Goal: Information Seeking & Learning: Learn about a topic

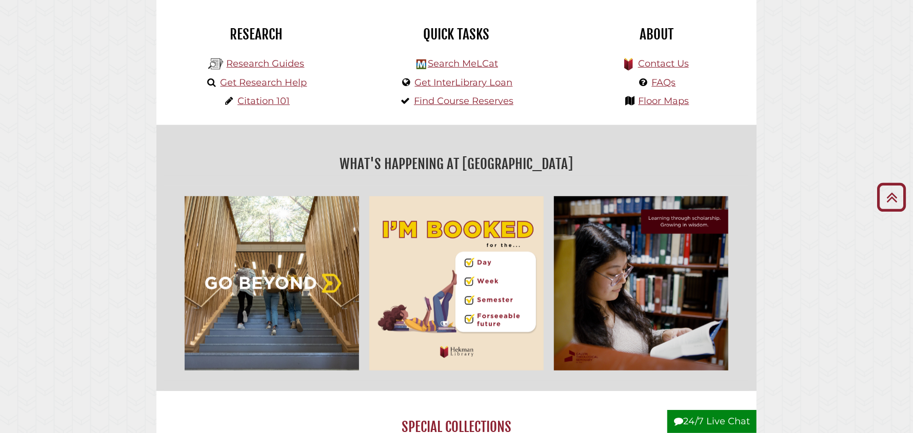
scroll to position [1091, 0]
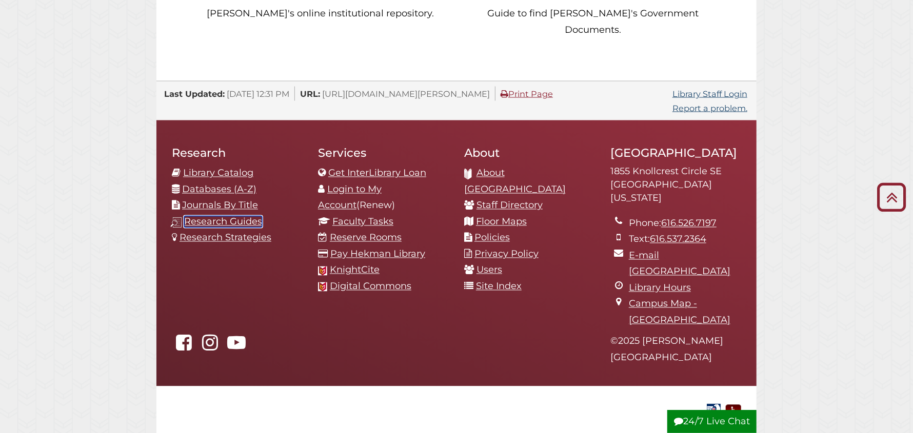
click at [213, 216] on link "Research Guides" at bounding box center [223, 221] width 78 height 11
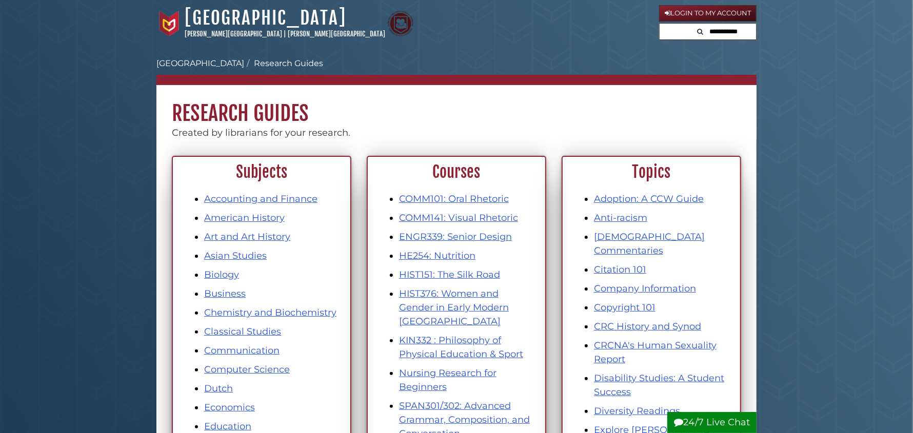
scroll to position [51, 0]
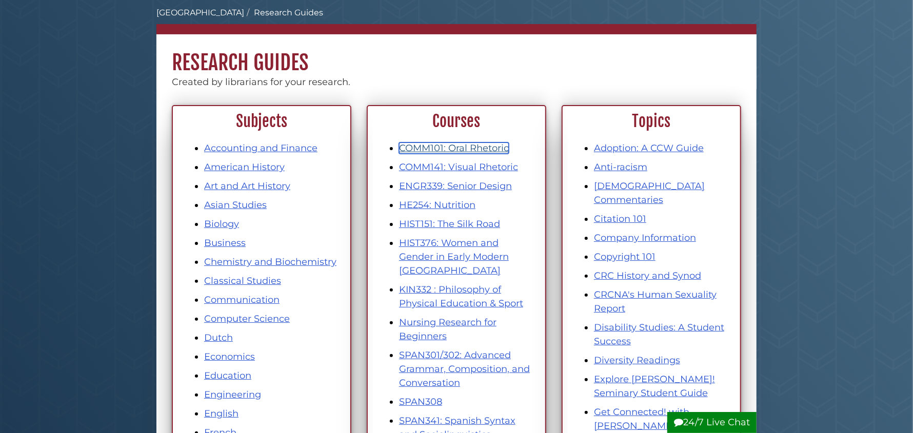
click at [447, 150] on link "COMM101: Oral Rhetoric" at bounding box center [454, 148] width 110 height 11
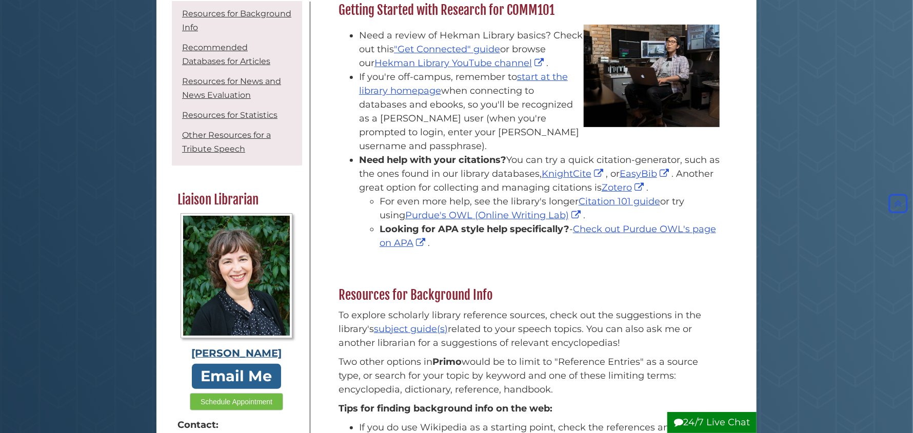
scroll to position [174, 0]
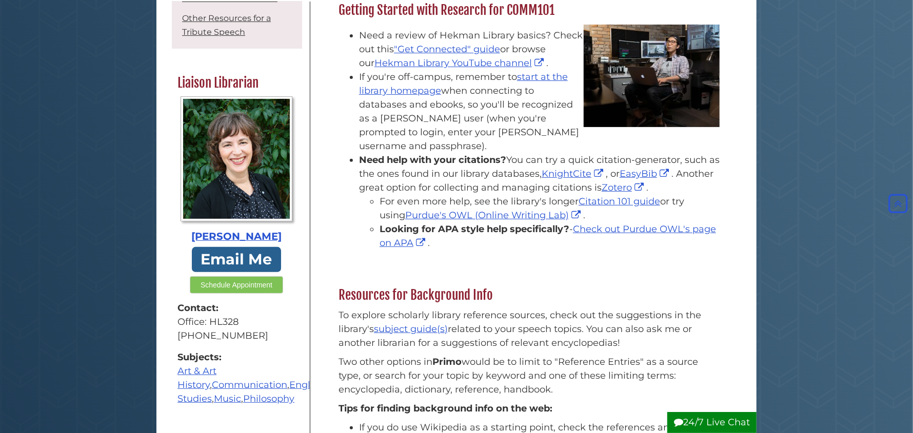
click at [231, 276] on button "Schedule Appointment" at bounding box center [236, 284] width 93 height 17
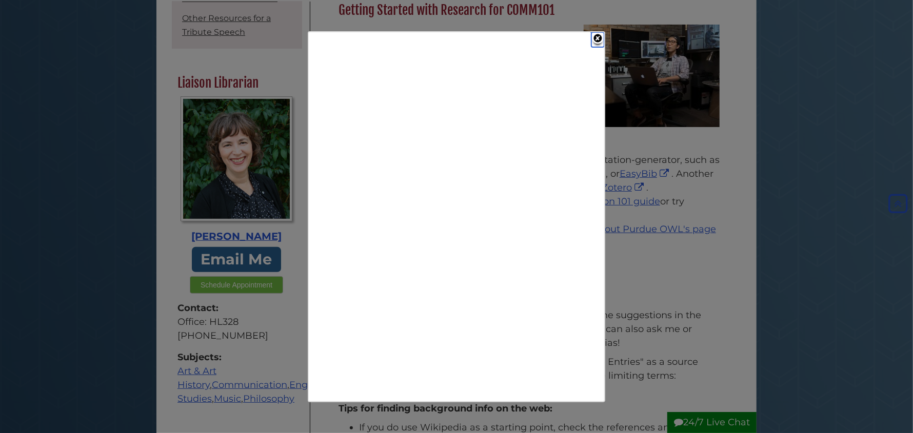
click at [599, 37] on link "Close" at bounding box center [597, 39] width 13 height 15
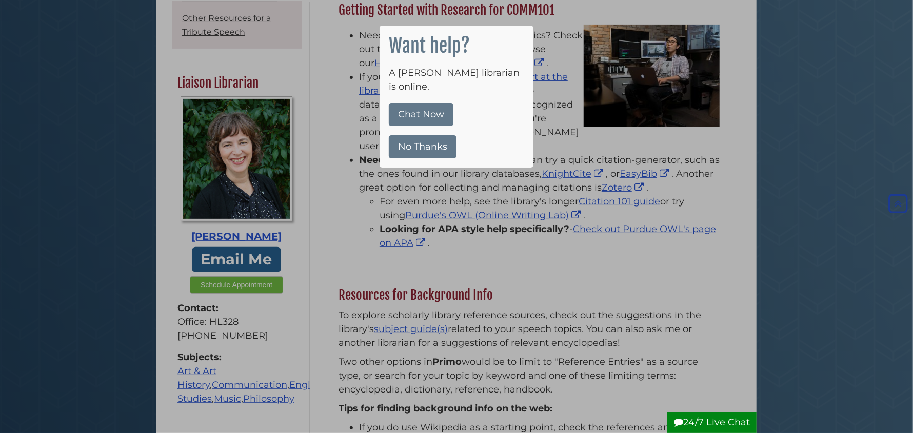
click at [430, 135] on button "No Thanks" at bounding box center [423, 146] width 68 height 23
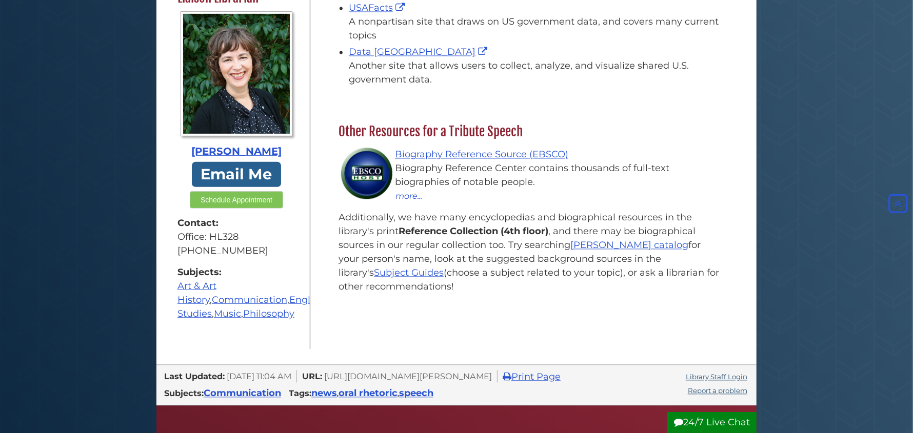
scroll to position [1267, 0]
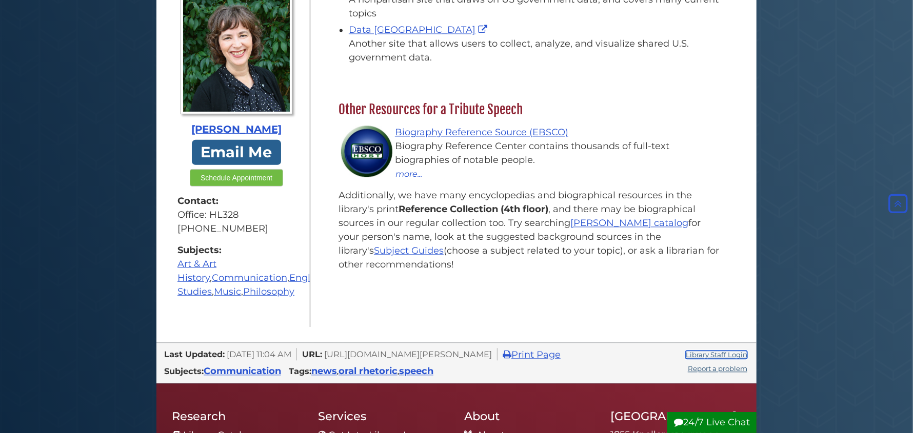
click at [699, 351] on link "Library Staff Login" at bounding box center [717, 355] width 62 height 8
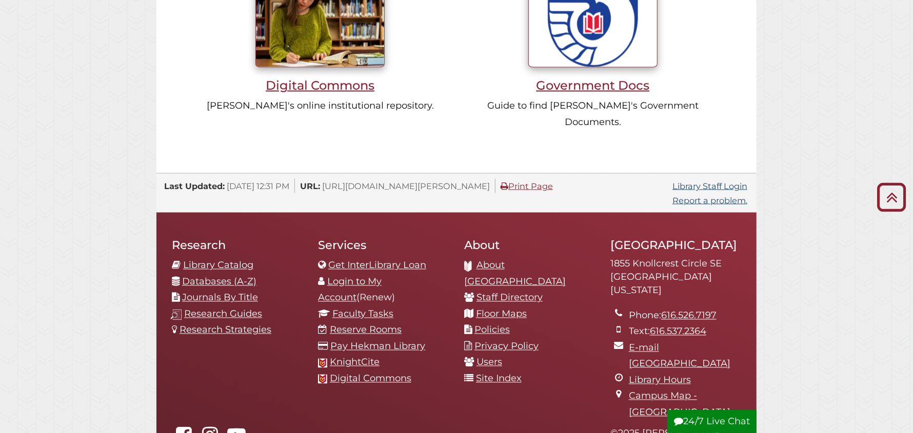
scroll to position [1025, 0]
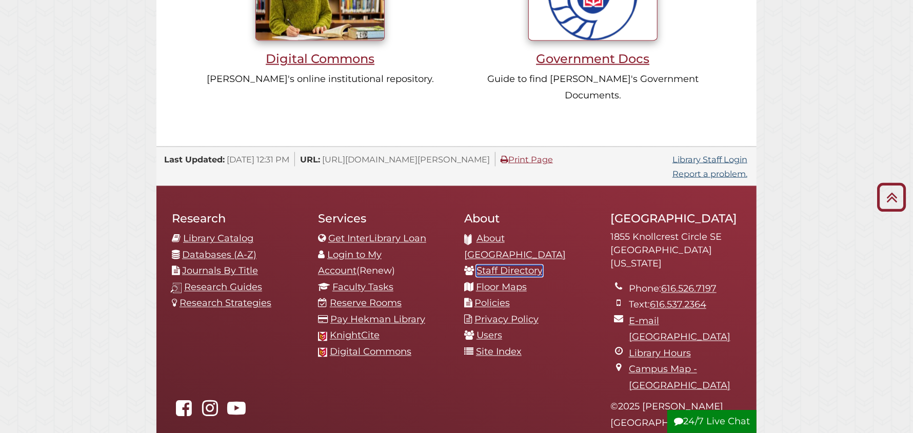
click at [519, 266] on link "Staff Directory" at bounding box center [509, 271] width 66 height 11
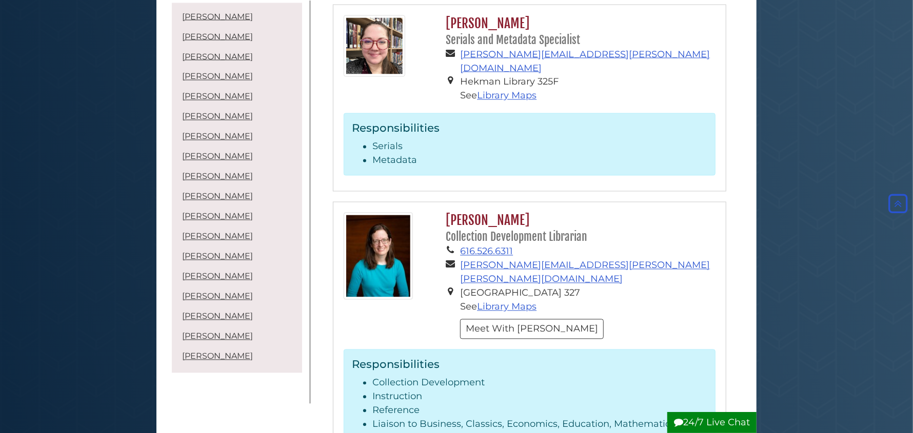
scroll to position [3692, 0]
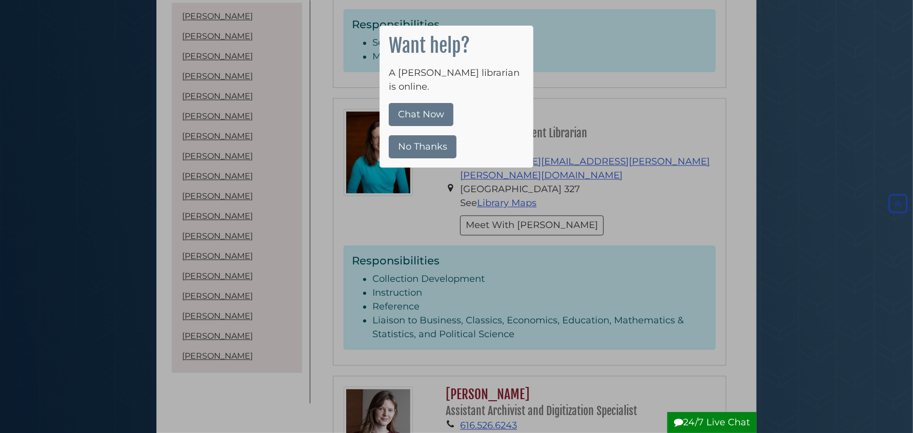
click at [416, 135] on button "No Thanks" at bounding box center [423, 146] width 68 height 23
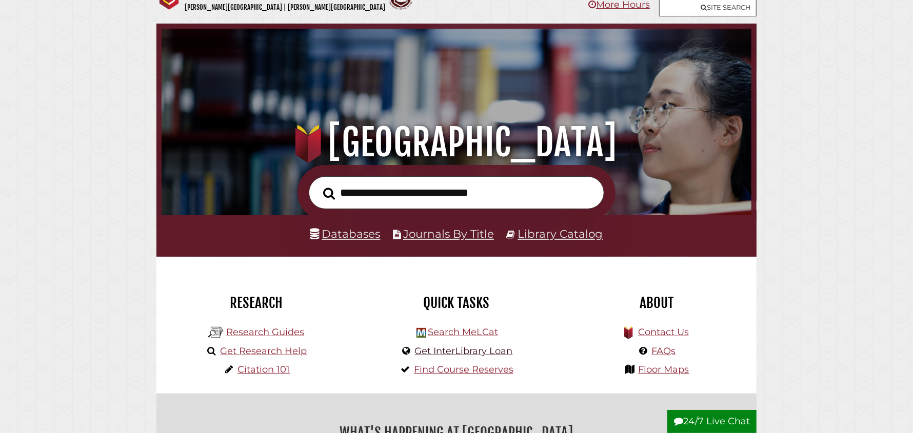
scroll to position [51, 0]
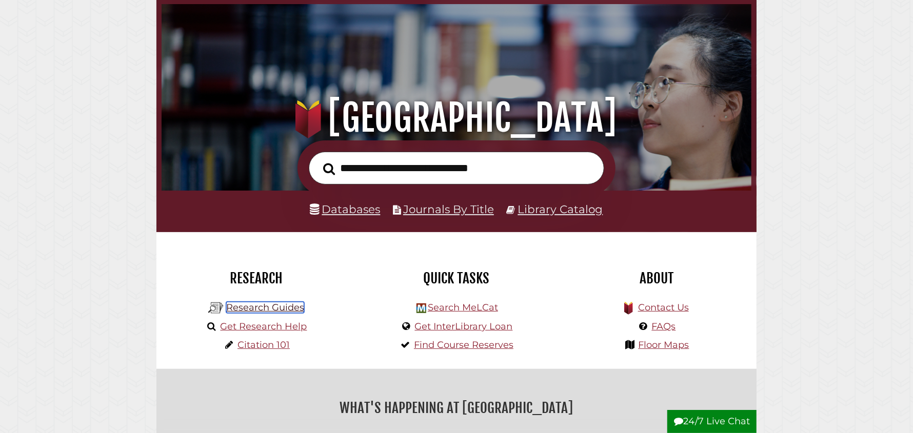
click at [282, 310] on link "Research Guides" at bounding box center [265, 307] width 78 height 11
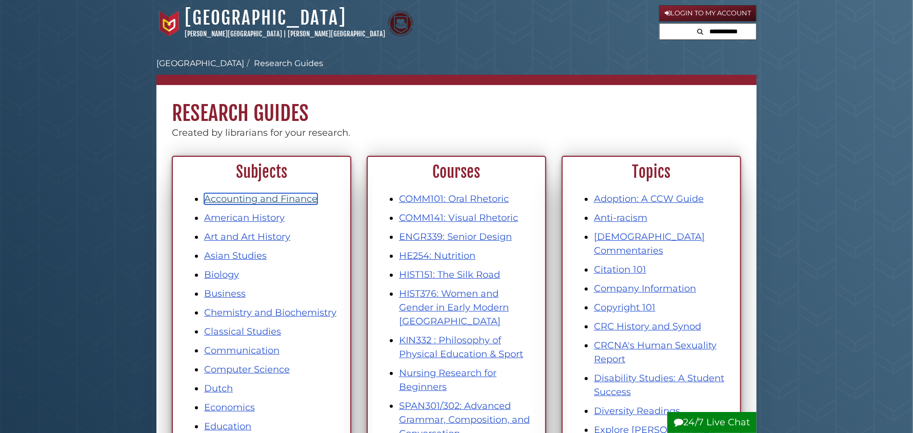
click at [253, 198] on link "Accounting and Finance" at bounding box center [260, 198] width 113 height 11
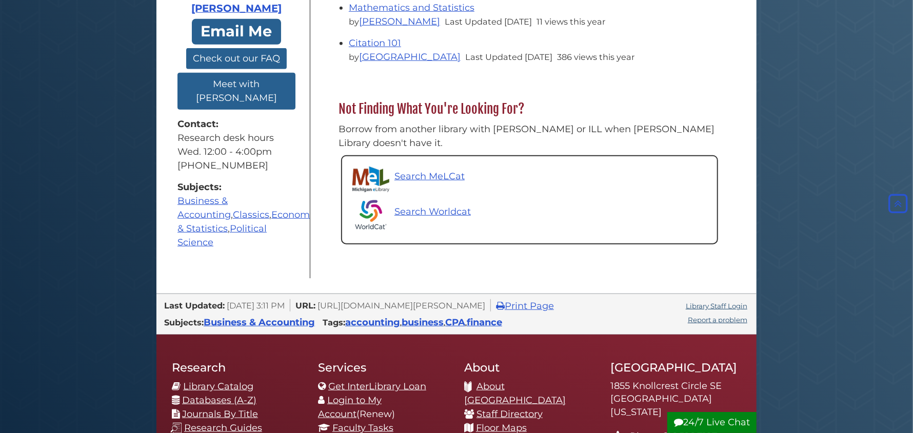
scroll to position [358, 0]
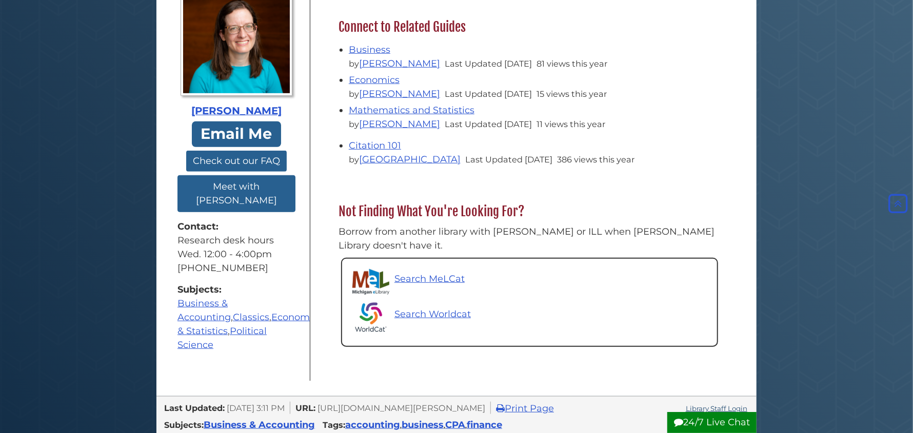
click at [238, 151] on button "Check out our FAQ" at bounding box center [236, 161] width 101 height 21
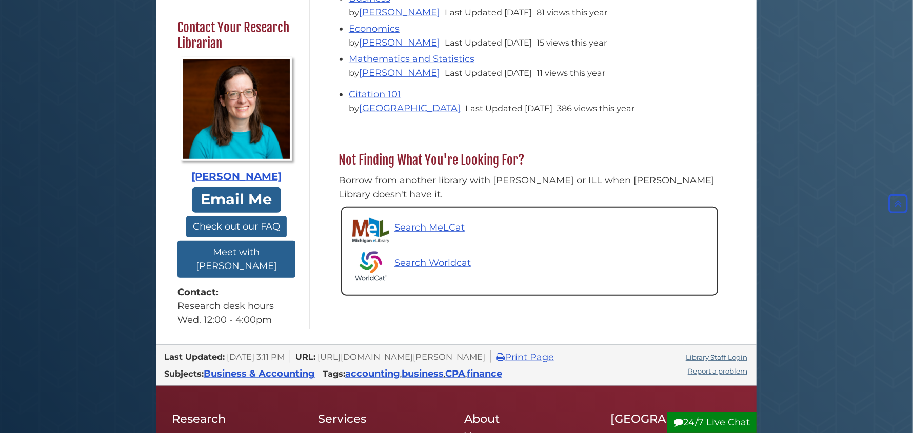
scroll to position [256, 0]
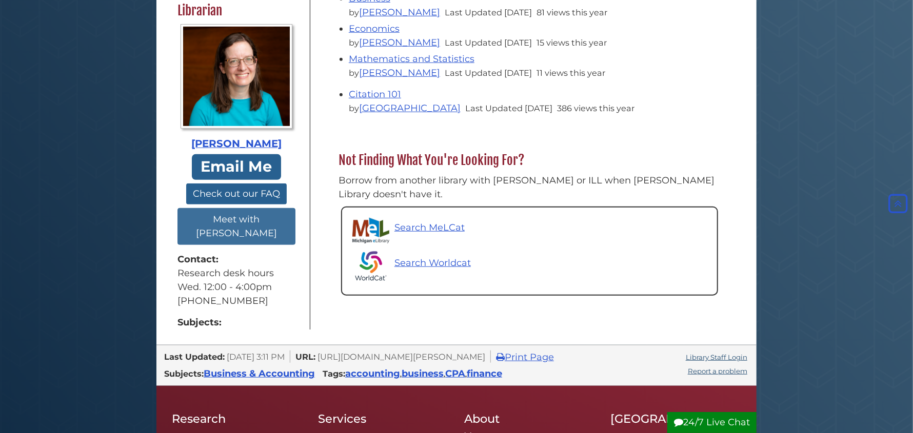
click at [236, 240] on button "Meet with [PERSON_NAME]" at bounding box center [236, 226] width 118 height 37
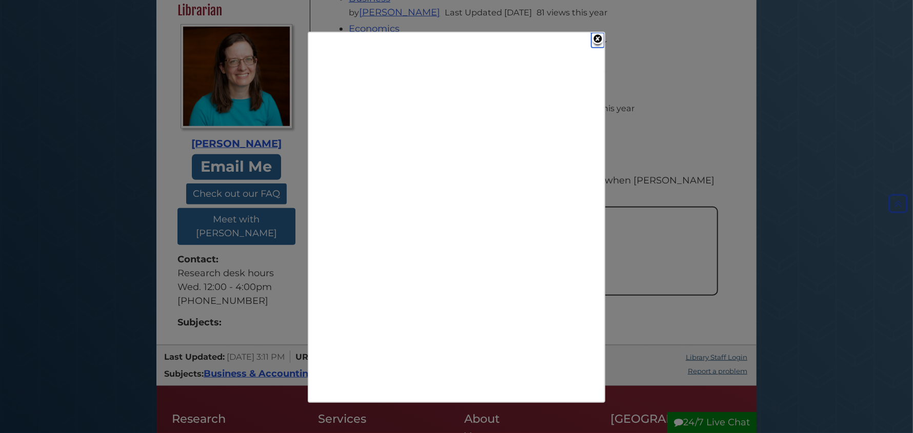
click at [597, 38] on link "Close" at bounding box center [597, 40] width 13 height 15
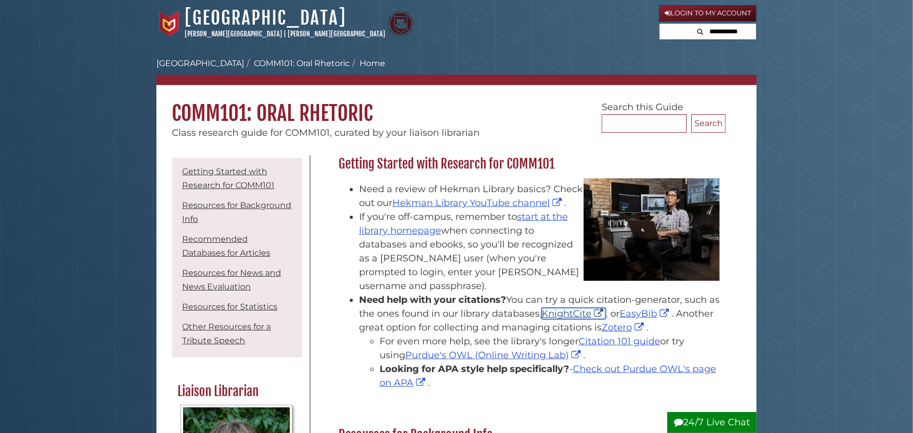
click at [542, 312] on link "KnightCite" at bounding box center [574, 313] width 64 height 11
click at [620, 312] on link "EasyBib" at bounding box center [646, 313] width 52 height 11
click at [646, 343] on link "Citation 101 guide" at bounding box center [619, 341] width 82 height 11
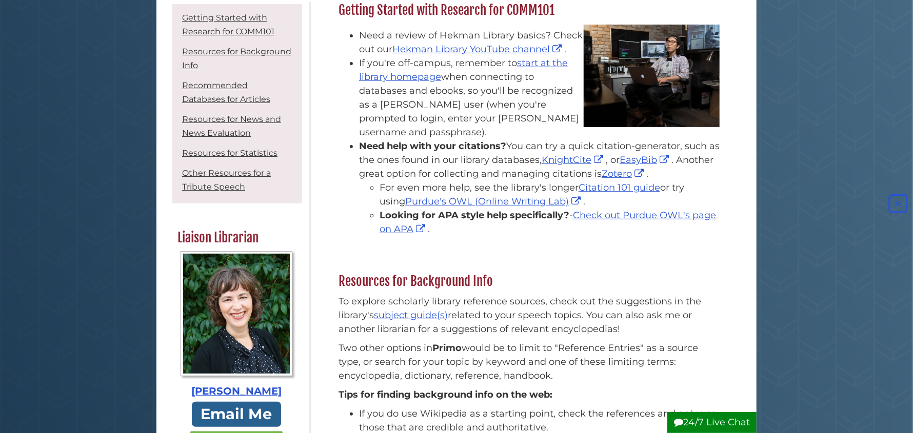
scroll to position [205, 0]
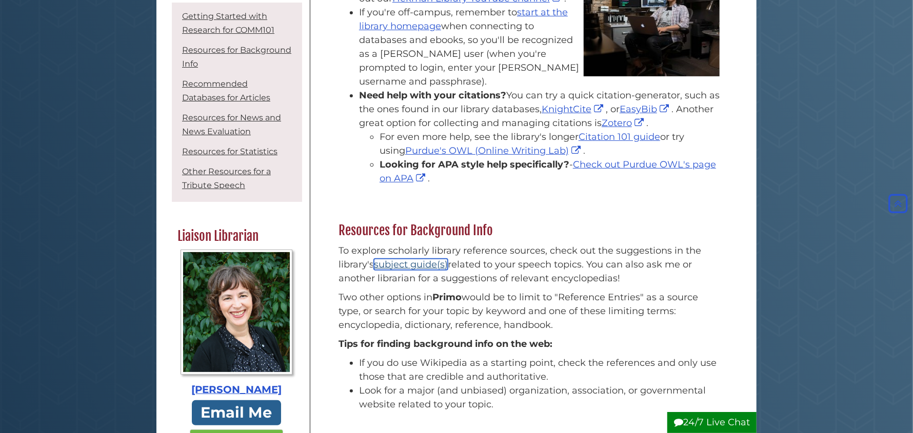
click at [411, 267] on link "subject guide(s)" at bounding box center [411, 264] width 74 height 11
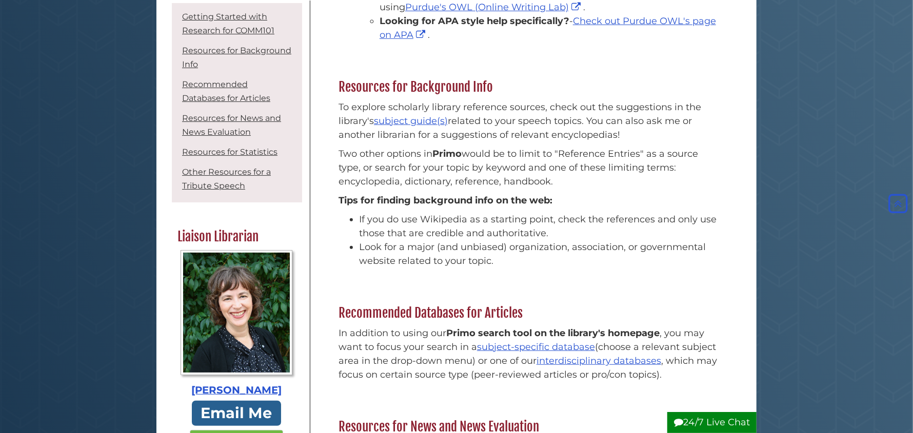
scroll to position [358, 0]
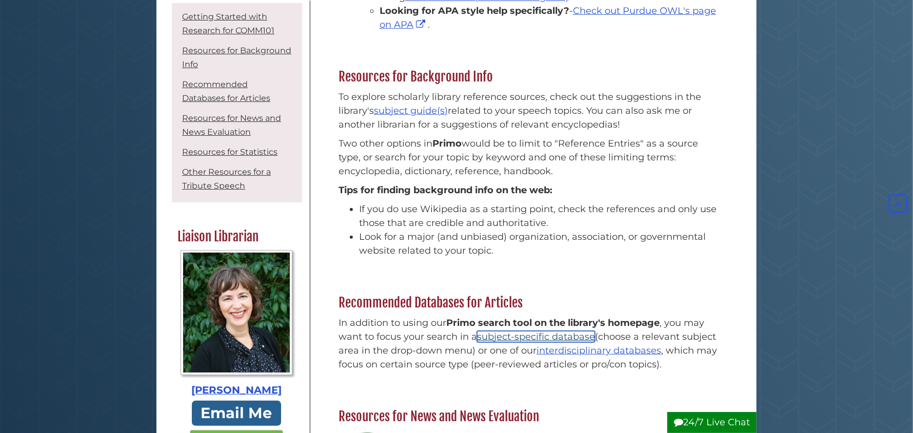
click at [526, 340] on link "subject-specific database" at bounding box center [536, 336] width 118 height 11
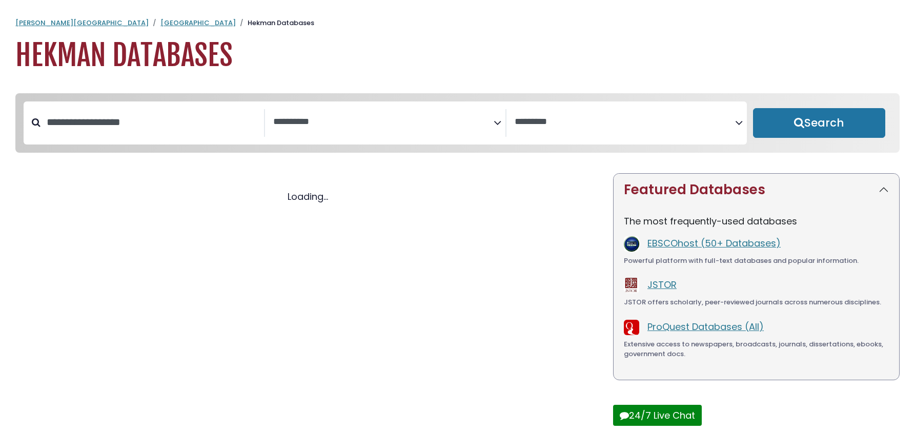
select select "Database Subject Filter"
select select "Database Vendors Filter"
select select "Database Subject Filter"
select select "Database Vendors Filter"
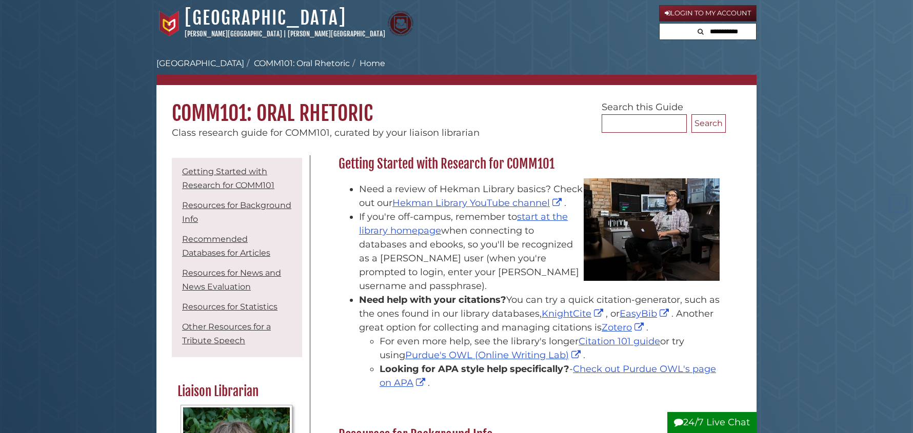
scroll to position [358, 0]
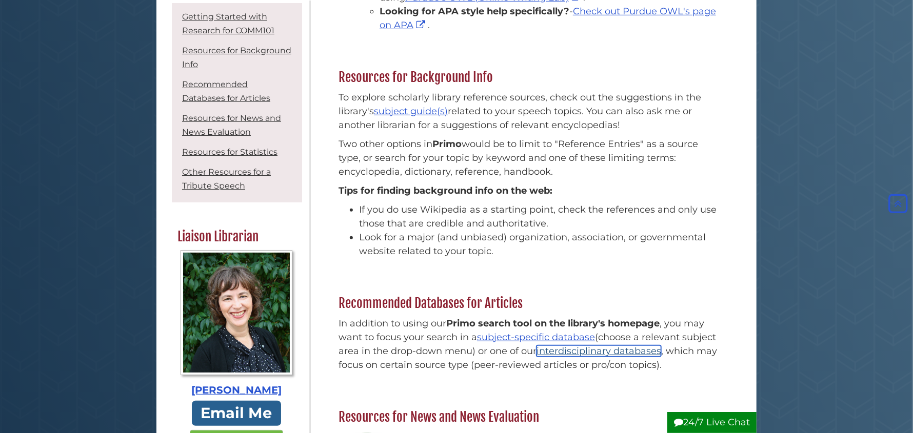
click at [584, 351] on link "interdisciplinary databases" at bounding box center [598, 351] width 125 height 11
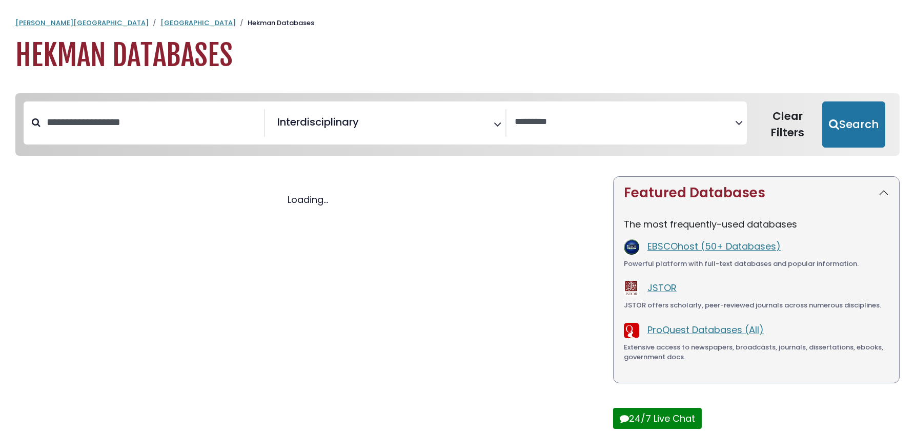
select select "Database Vendors Filter"
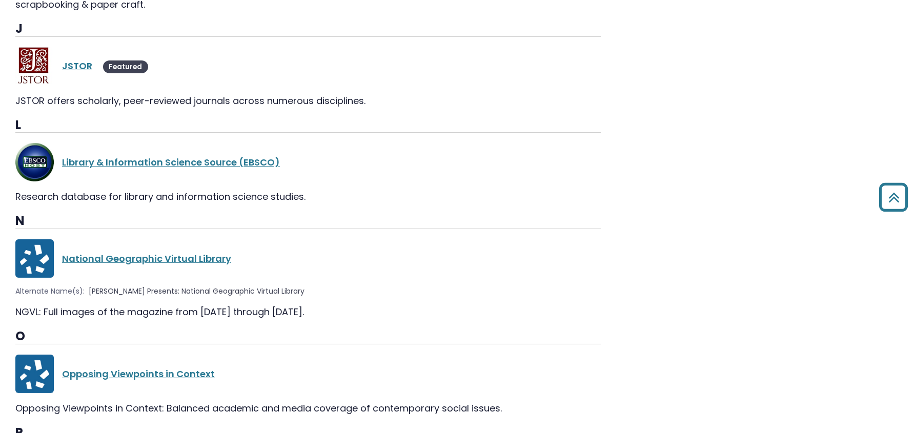
scroll to position [1487, 0]
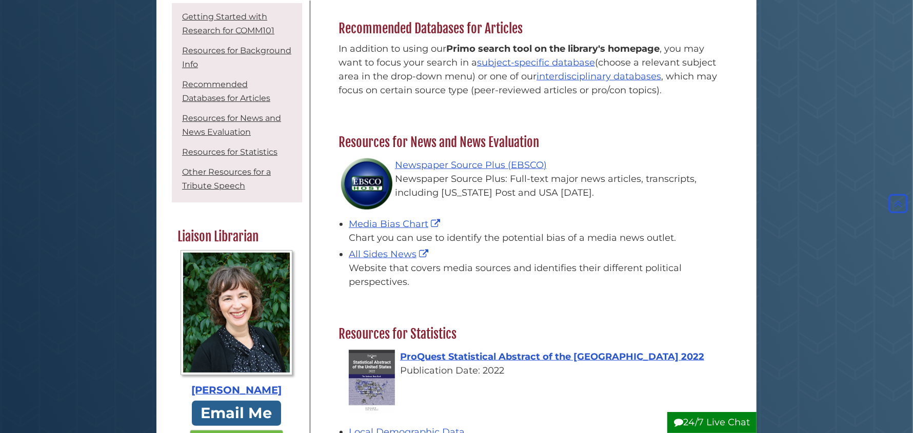
scroll to position [613, 0]
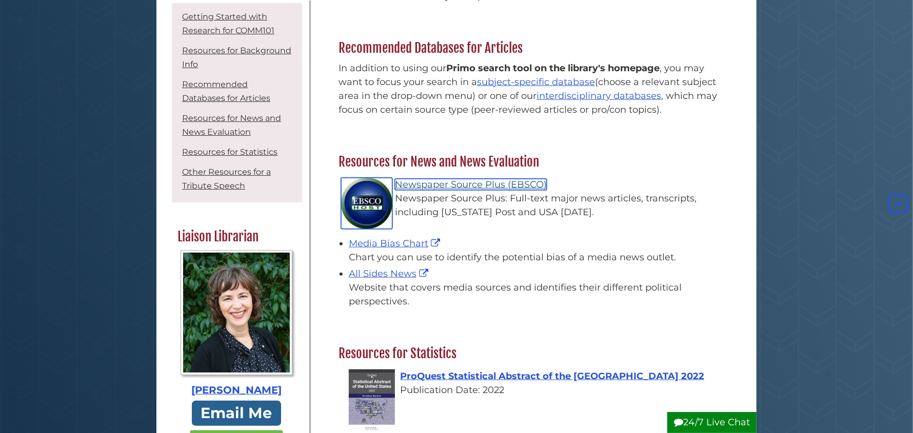
click at [503, 187] on link "Newspaper Source Plus (EBSCO)" at bounding box center [471, 184] width 152 height 11
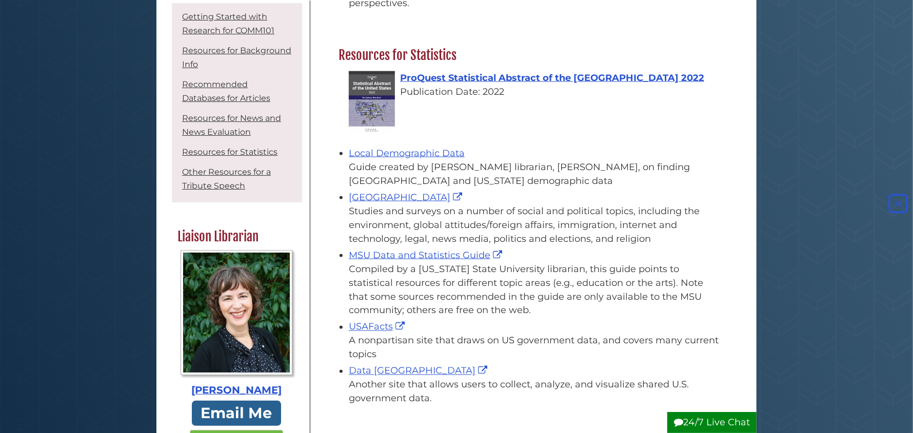
scroll to position [920, 0]
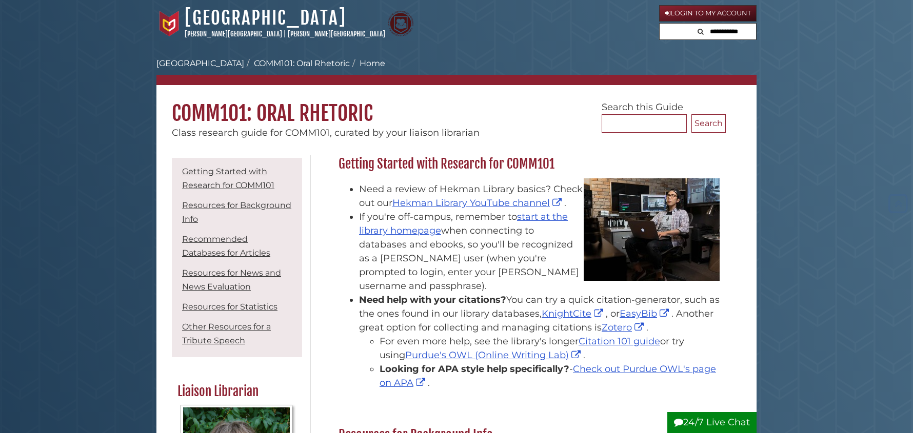
scroll to position [1050, 0]
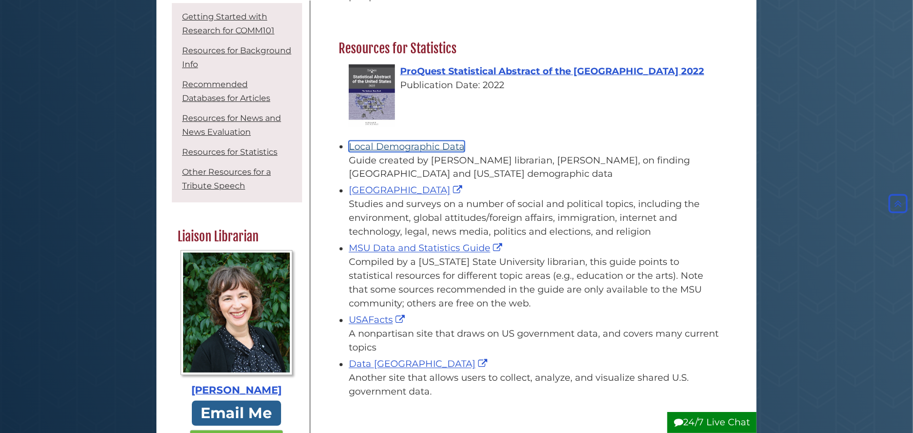
click at [423, 147] on link "Local Demographic Data" at bounding box center [407, 146] width 116 height 11
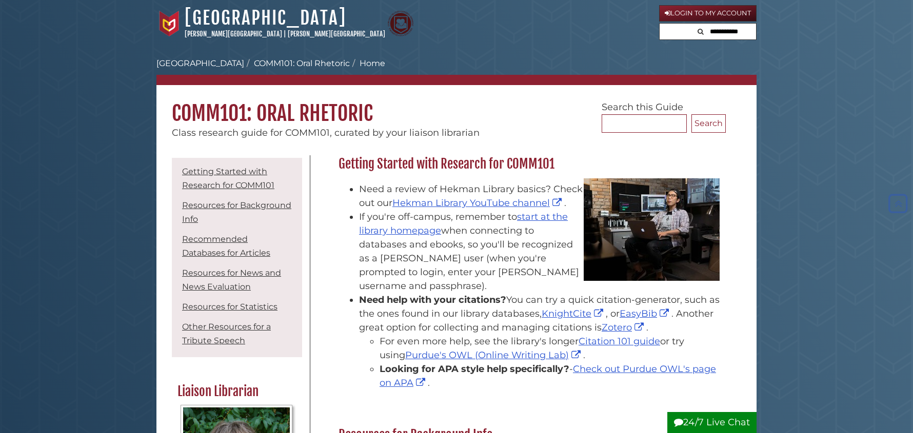
scroll to position [1049, 0]
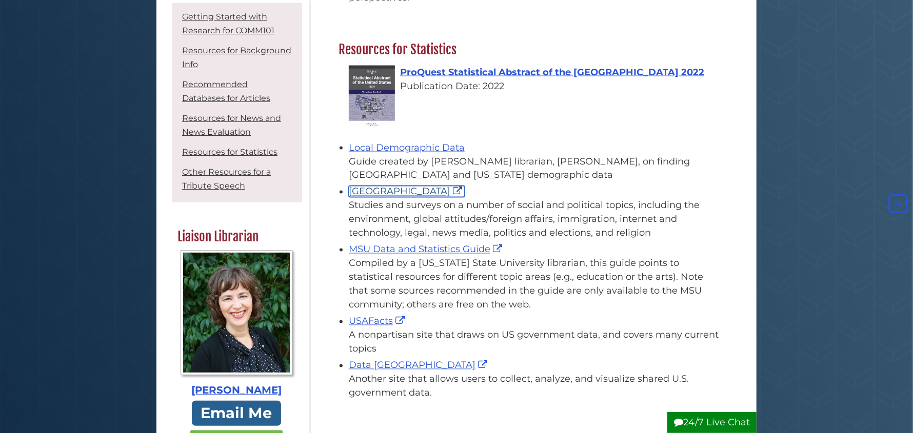
click at [404, 192] on link "Pew Research Center" at bounding box center [407, 191] width 116 height 11
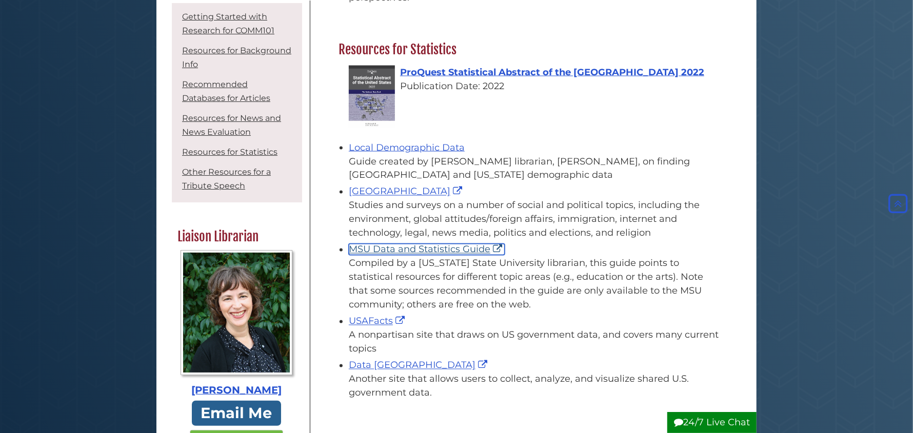
click at [411, 249] on link "MSU Data and Statistics Guide" at bounding box center [427, 249] width 156 height 11
click at [371, 321] on link "USAFacts" at bounding box center [378, 321] width 58 height 11
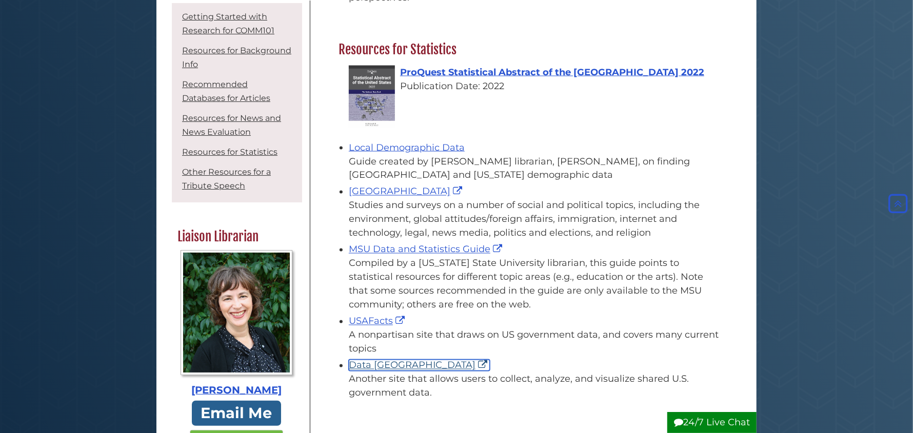
click at [383, 366] on link "Data [GEOGRAPHIC_DATA]" at bounding box center [419, 365] width 141 height 11
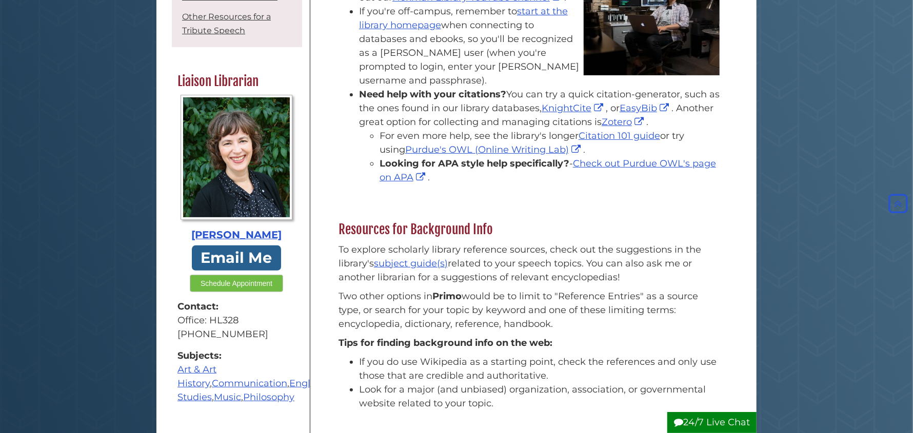
scroll to position [75, 0]
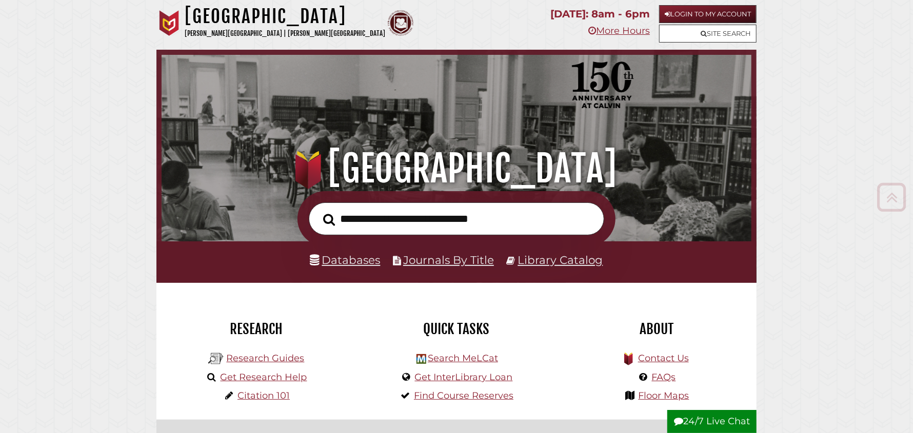
scroll to position [53, 0]
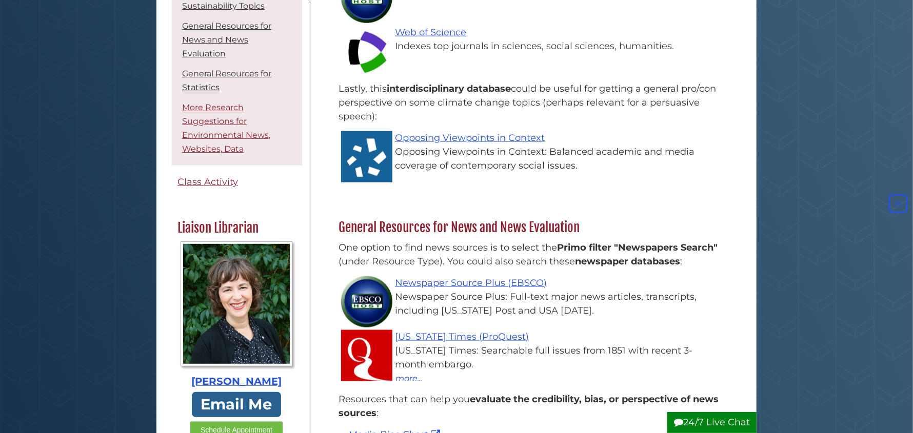
scroll to position [154, 0]
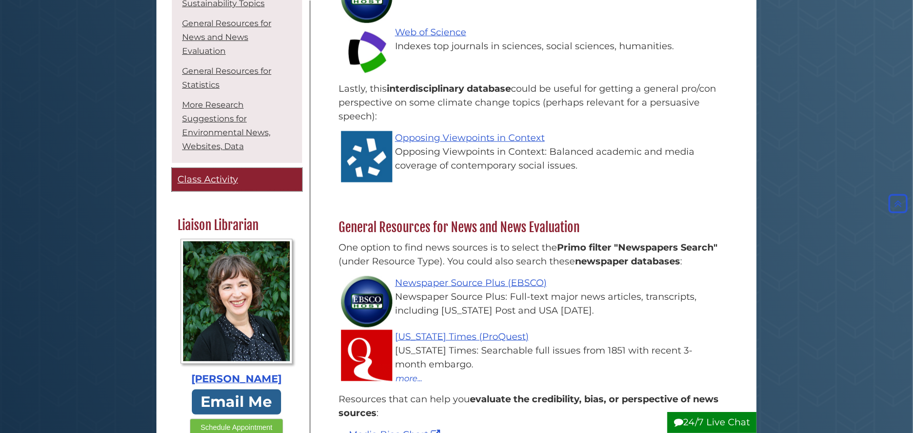
click at [211, 185] on span "Class Activity" at bounding box center [207, 179] width 61 height 11
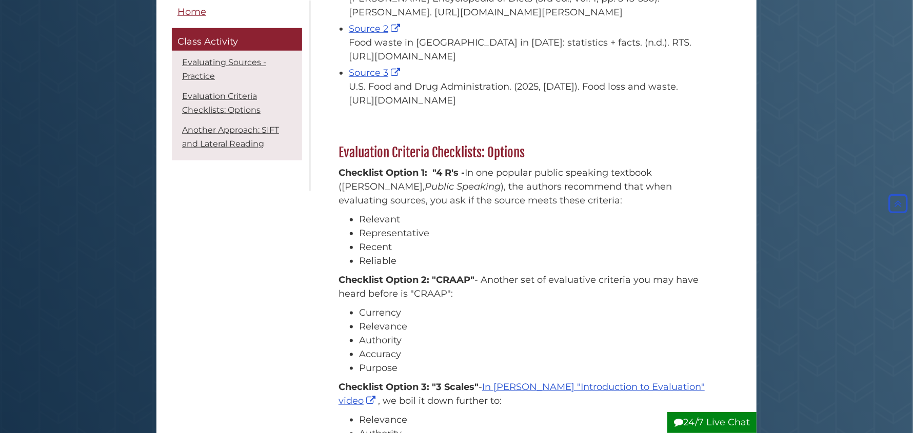
scroll to position [615, 0]
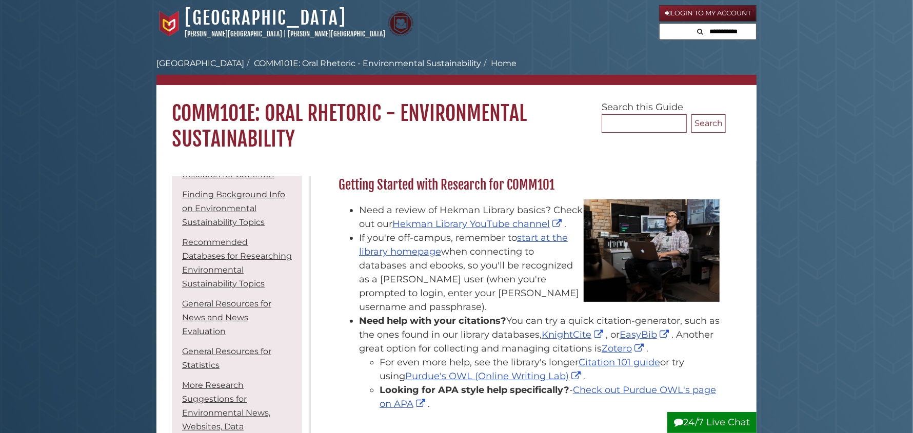
scroll to position [205, 0]
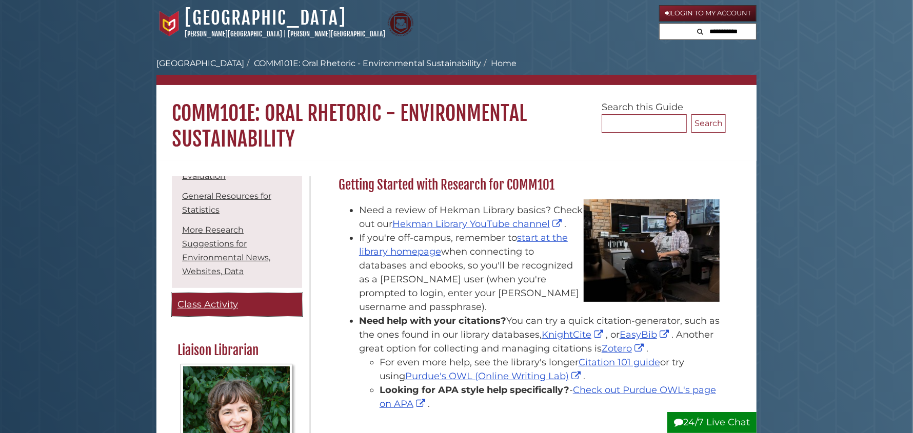
click at [227, 310] on span "Class Activity" at bounding box center [207, 304] width 61 height 11
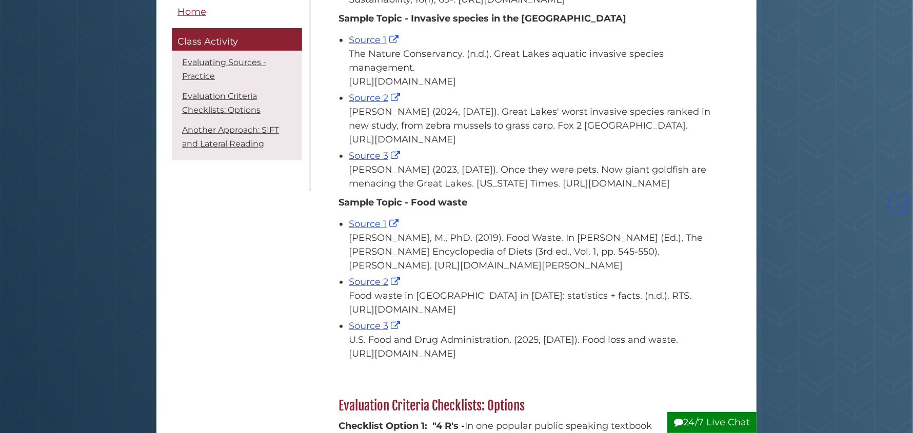
scroll to position [358, 0]
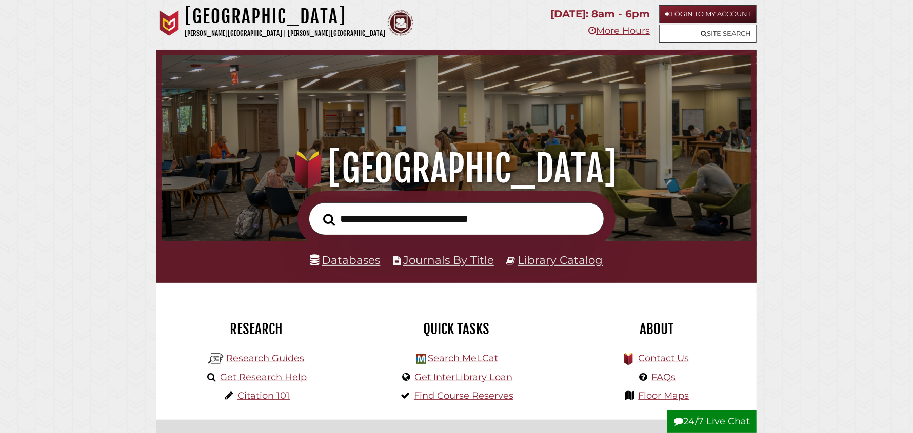
scroll to position [194, 585]
drag, startPoint x: 607, startPoint y: 31, endPoint x: 601, endPoint y: 32, distance: 6.2
click at [607, 31] on link "More Hours" at bounding box center [619, 30] width 62 height 11
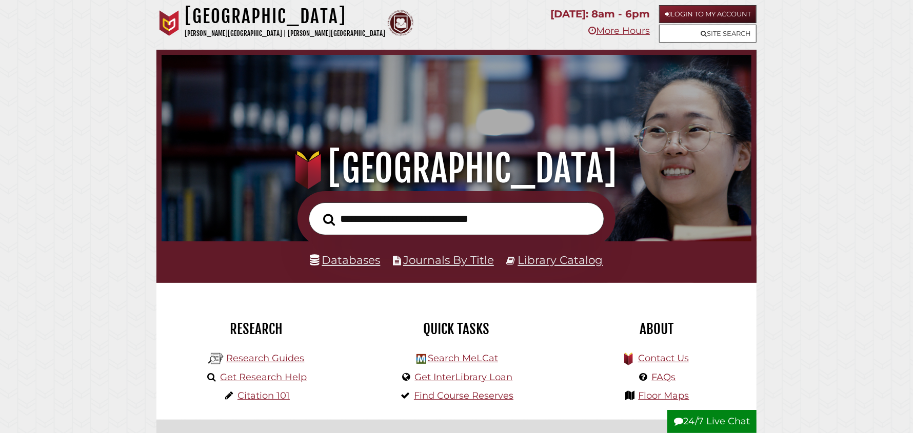
scroll to position [194, 585]
click at [618, 31] on link "More Hours" at bounding box center [619, 30] width 62 height 11
